Goal: Information Seeking & Learning: Learn about a topic

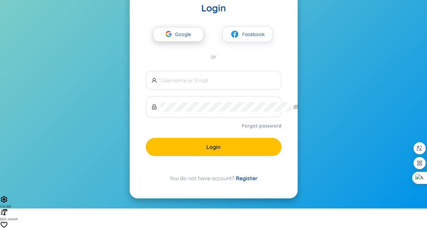
click at [188, 42] on button "Google" at bounding box center [178, 34] width 50 height 15
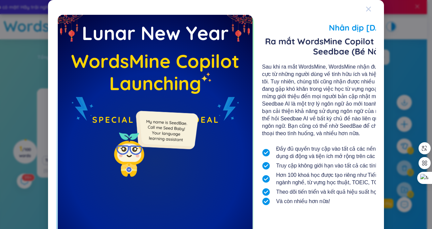
click at [384, 8] on span "Close" at bounding box center [375, 9] width 18 height 18
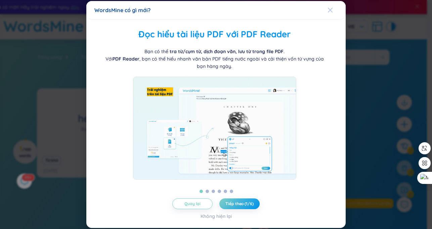
click at [328, 10] on icon "Close" at bounding box center [330, 9] width 5 height 5
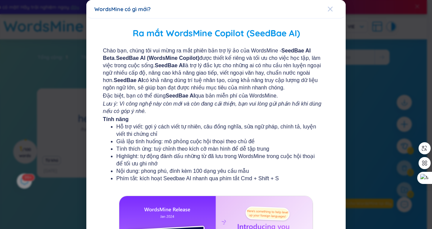
click at [328, 10] on icon "Close" at bounding box center [330, 9] width 5 height 5
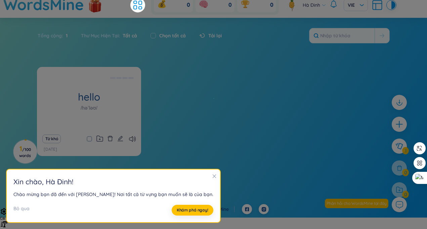
scroll to position [34, 0]
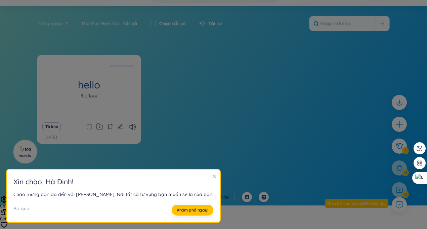
click at [212, 174] on icon "close" at bounding box center [214, 176] width 5 height 5
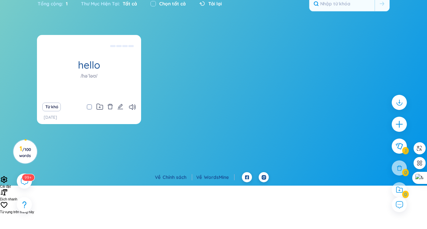
scroll to position [60, 0]
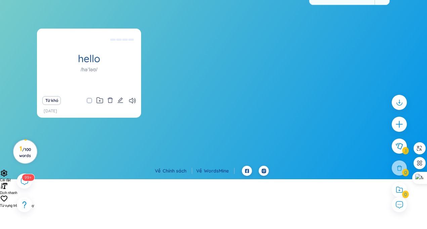
click at [26, 147] on span "/ 100 words" at bounding box center [25, 152] width 12 height 11
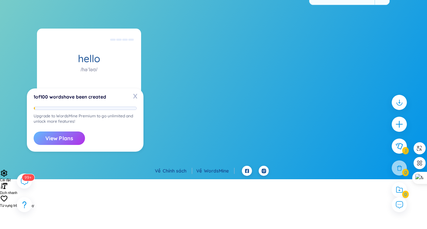
click at [70, 137] on button "View Plans" at bounding box center [59, 137] width 51 height 13
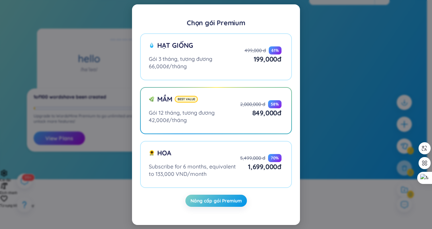
click at [338, 94] on div "Chọn gói Premium Hạt giống Gói 3 tháng, tương đương 66,000₫/tháng 499,000 đ 61 …" at bounding box center [216, 114] width 432 height 229
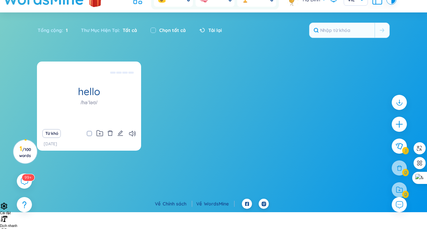
scroll to position [0, 0]
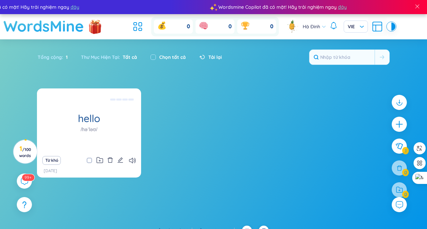
click at [76, 38] on h1 "WordsMine" at bounding box center [43, 26] width 81 height 24
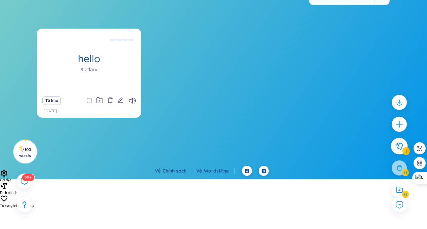
click at [395, 150] on icon at bounding box center [399, 145] width 8 height 7
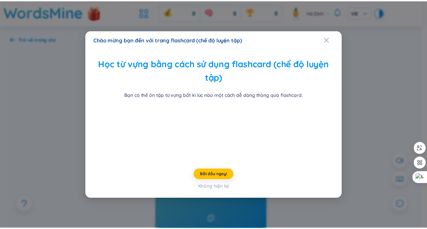
scroll to position [37, 0]
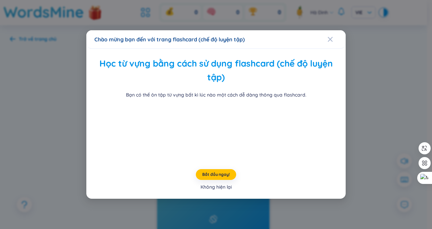
click at [221, 190] on div "Không hiện lại" at bounding box center [216, 186] width 31 height 7
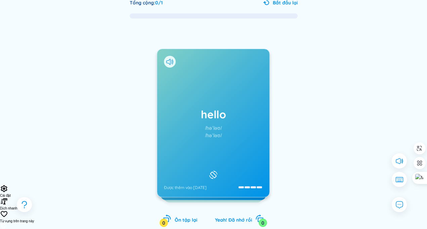
scroll to position [128, 0]
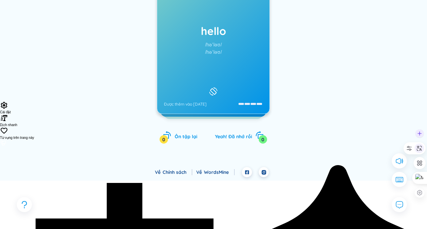
click at [419, 149] on icon at bounding box center [419, 148] width 6 height 6
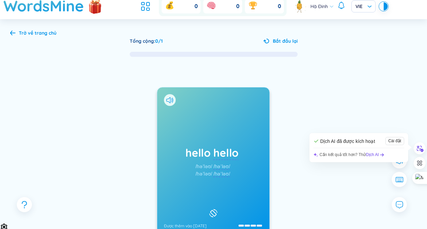
scroll to position [0, 0]
